Goal: Task Accomplishment & Management: Manage account settings

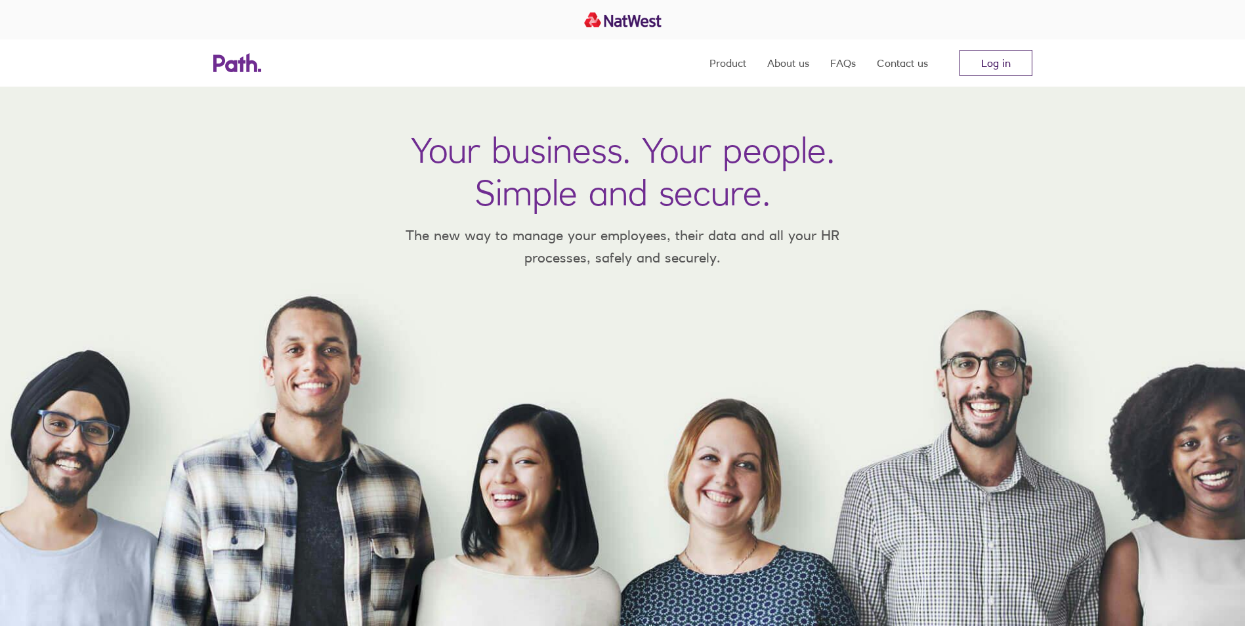
click at [986, 64] on link "Log in" at bounding box center [995, 63] width 73 height 26
